Goal: Task Accomplishment & Management: Manage account settings

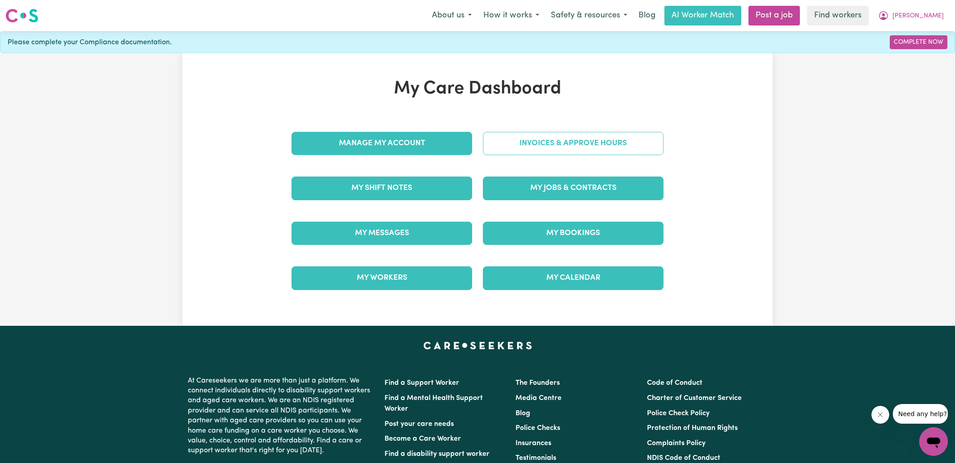
click at [573, 140] on link "Invoices & Approve Hours" at bounding box center [573, 143] width 181 height 23
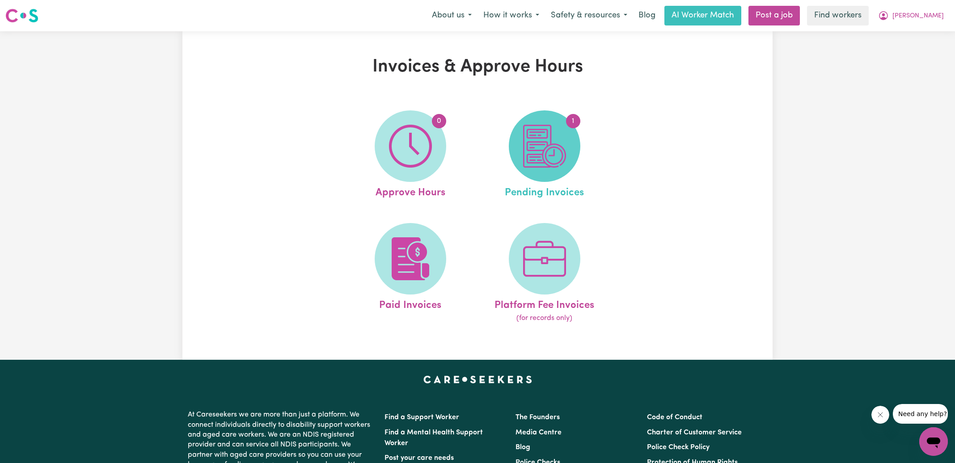
click at [542, 152] on img at bounding box center [544, 146] width 43 height 43
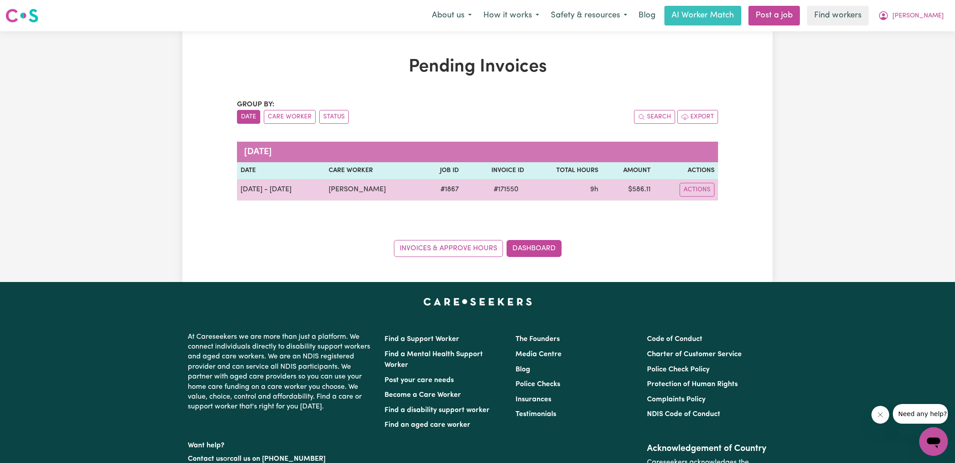
click at [504, 189] on span "# 171550" at bounding box center [506, 189] width 36 height 11
copy span "171550"
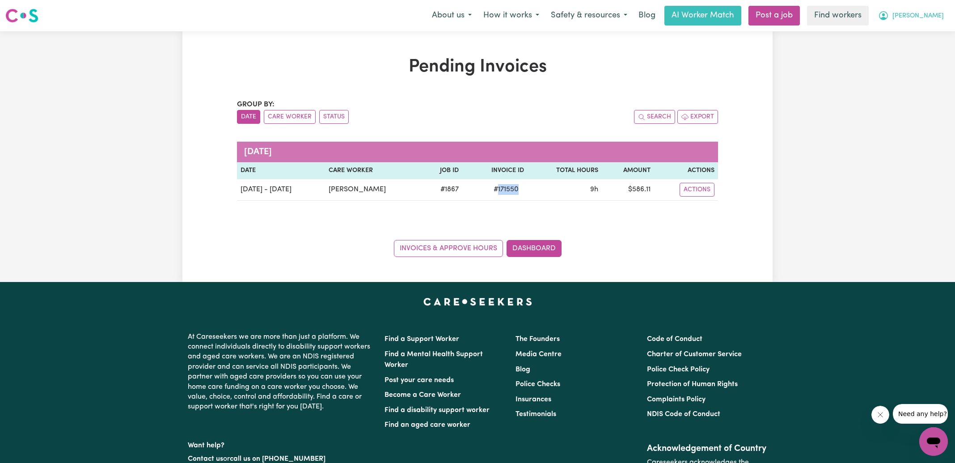
click at [889, 16] on icon "My Account" at bounding box center [883, 15] width 11 height 11
click at [906, 51] on link "Logout" at bounding box center [913, 51] width 71 height 17
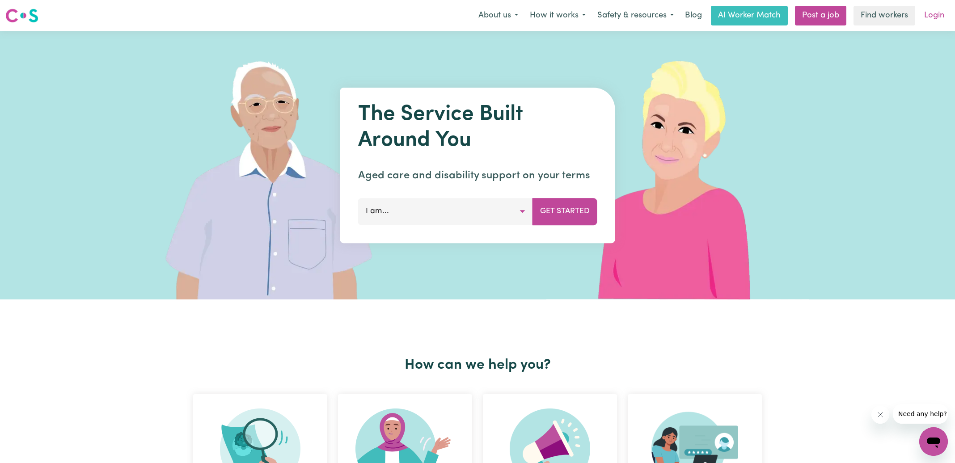
click at [932, 20] on link "Login" at bounding box center [934, 16] width 31 height 20
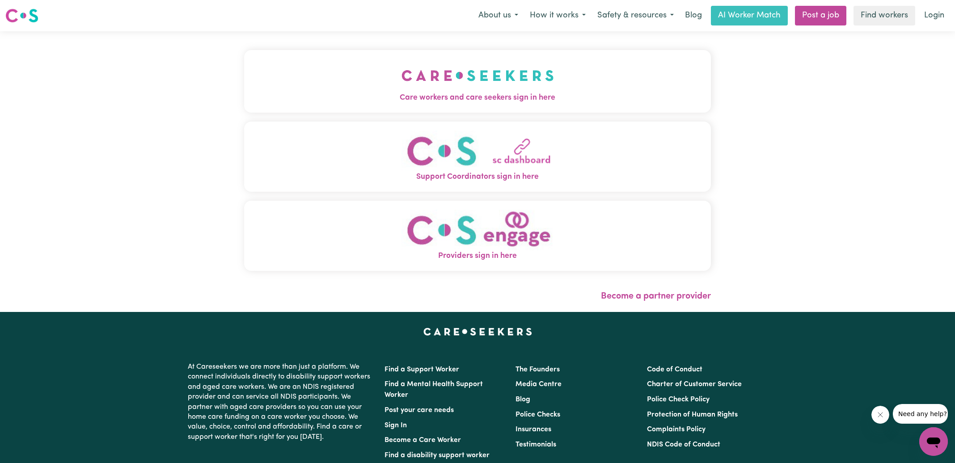
click at [528, 88] on img "Care workers and care seekers sign in here" at bounding box center [477, 75] width 152 height 33
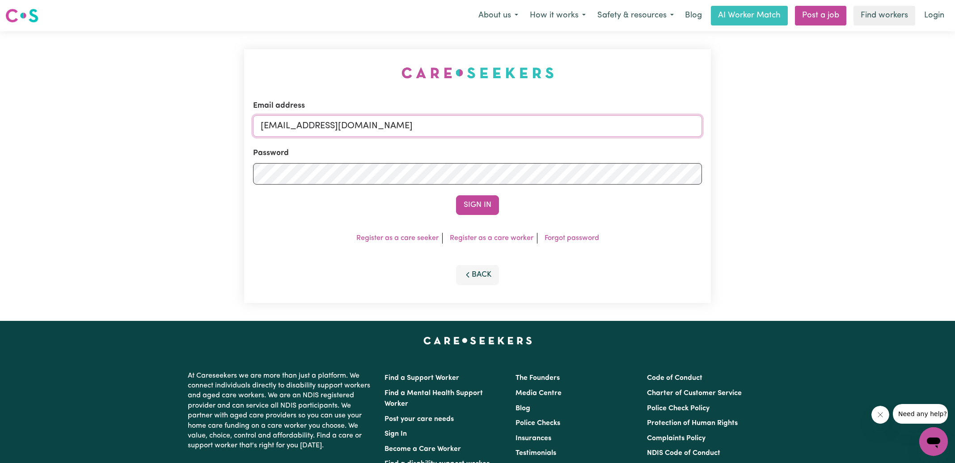
drag, startPoint x: 308, startPoint y: 126, endPoint x: 771, endPoint y: 142, distance: 462.9
click at [772, 152] on div "Email address [EMAIL_ADDRESS][DOMAIN_NAME] Password Sign In Register as a care …" at bounding box center [477, 176] width 955 height 290
type input "[EMAIL_ADDRESS][DOMAIN_NAME]"
click at [456, 195] on button "Sign In" at bounding box center [477, 205] width 43 height 20
